Goal: Find specific page/section: Find specific page/section

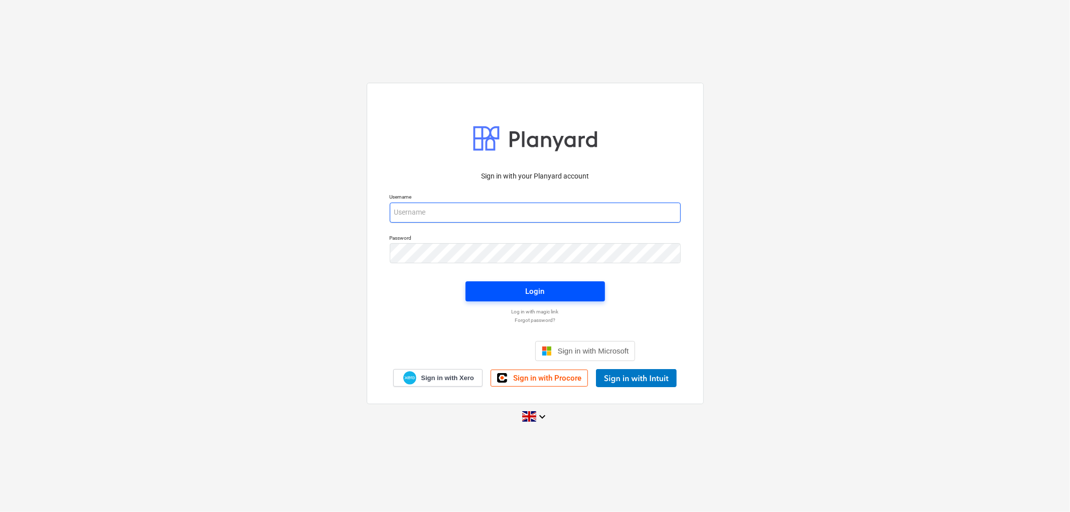
type input "[PERSON_NAME][EMAIL_ADDRESS][DOMAIN_NAME]"
click at [550, 289] on span "Login" at bounding box center [535, 291] width 115 height 13
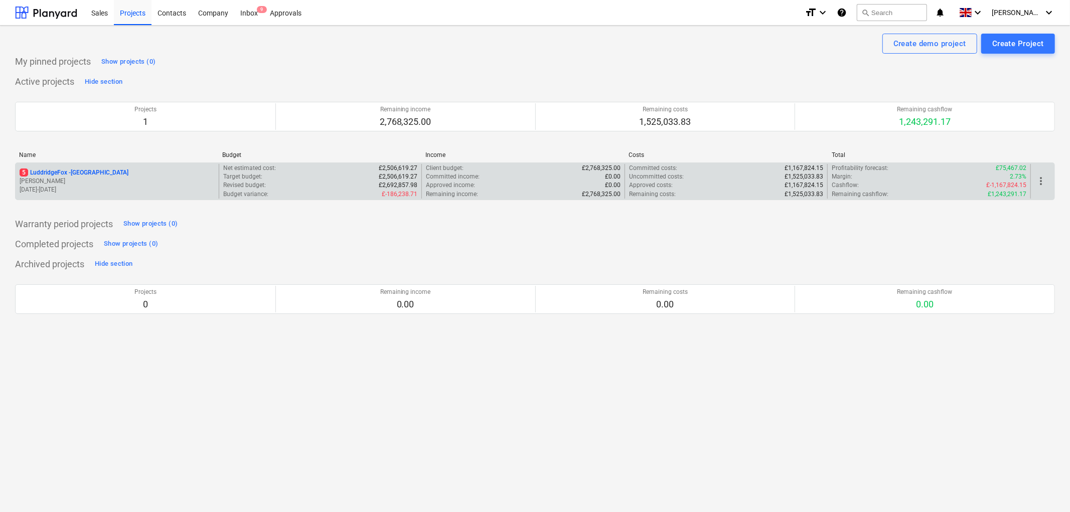
click at [70, 173] on p "5 LuddridgeFox - [GEOGRAPHIC_DATA]" at bounding box center [74, 173] width 109 height 9
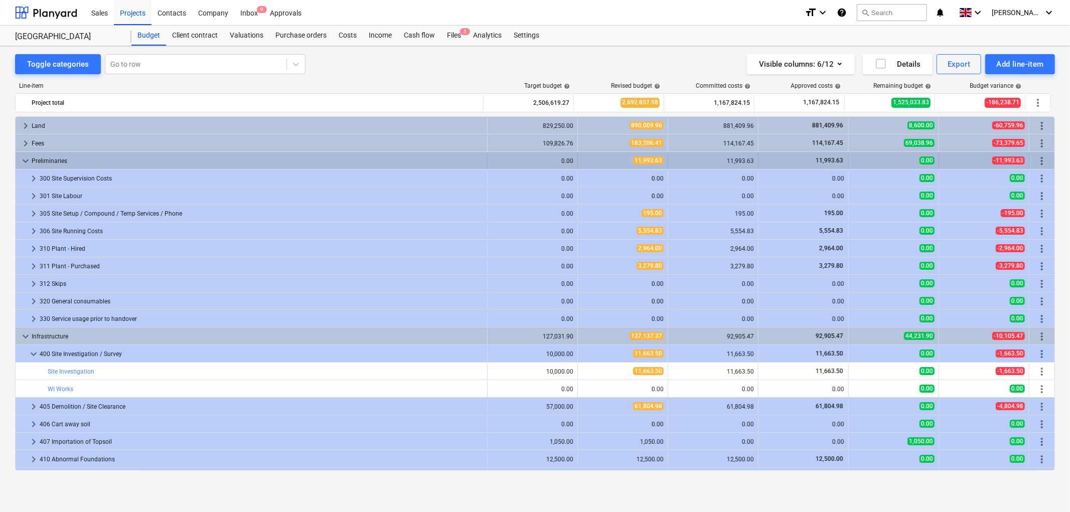
click at [29, 161] on span "keyboard_arrow_down" at bounding box center [26, 161] width 12 height 12
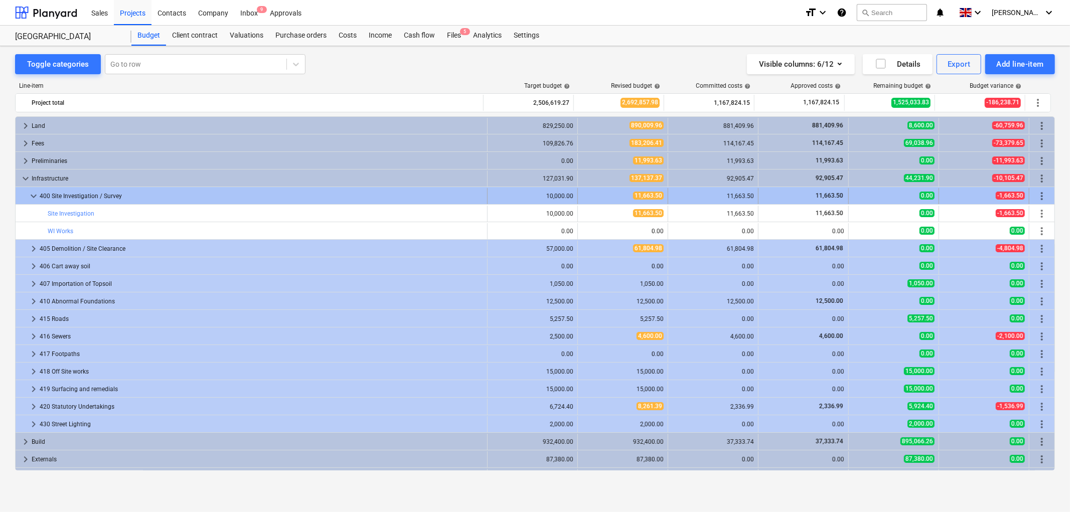
click at [32, 197] on span "keyboard_arrow_down" at bounding box center [34, 196] width 12 height 12
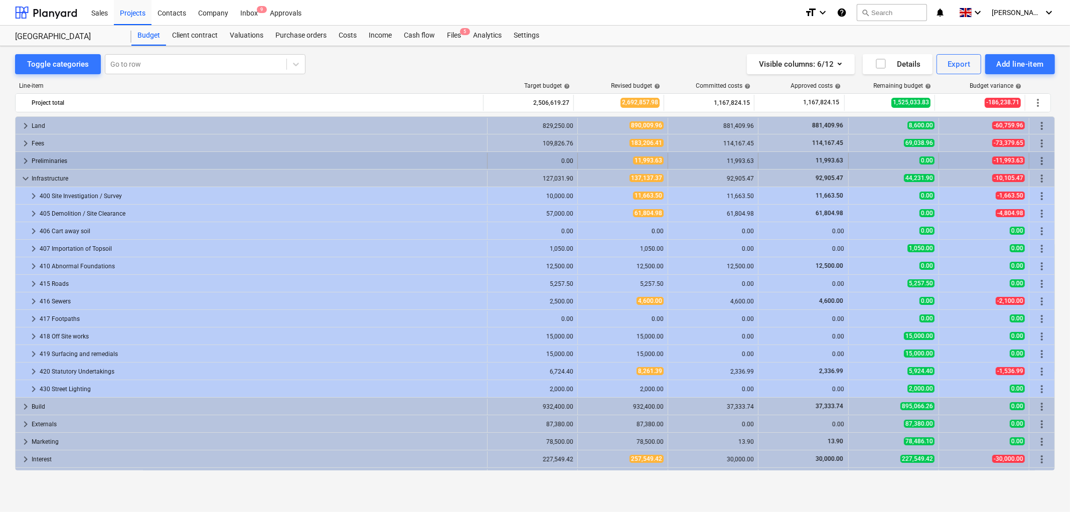
click at [28, 160] on span "keyboard_arrow_right" at bounding box center [26, 161] width 12 height 12
